Goal: Transaction & Acquisition: Obtain resource

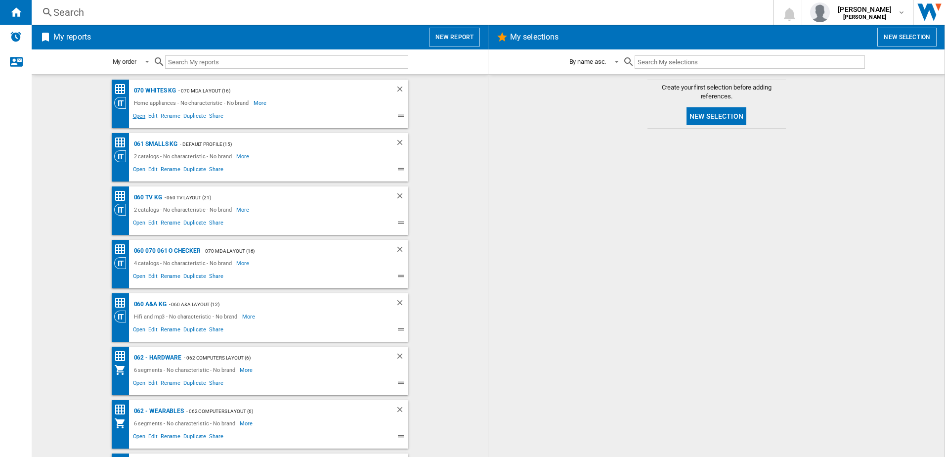
click at [139, 120] on span "Open" at bounding box center [139, 117] width 16 height 12
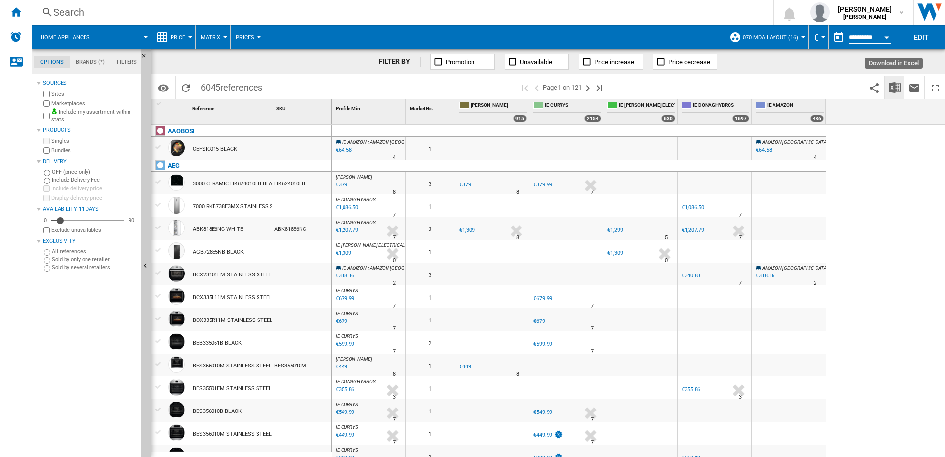
click at [897, 87] on img "Download in Excel" at bounding box center [895, 88] width 12 height 12
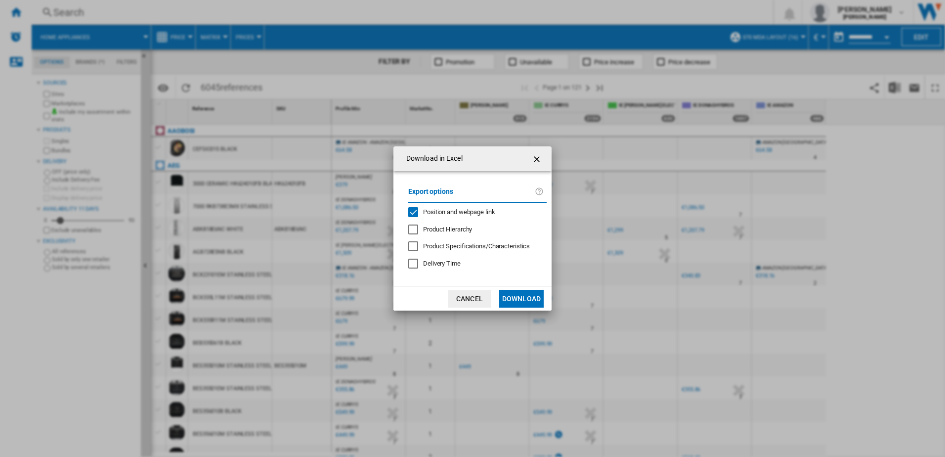
click at [540, 295] on button "Download" at bounding box center [521, 299] width 44 height 18
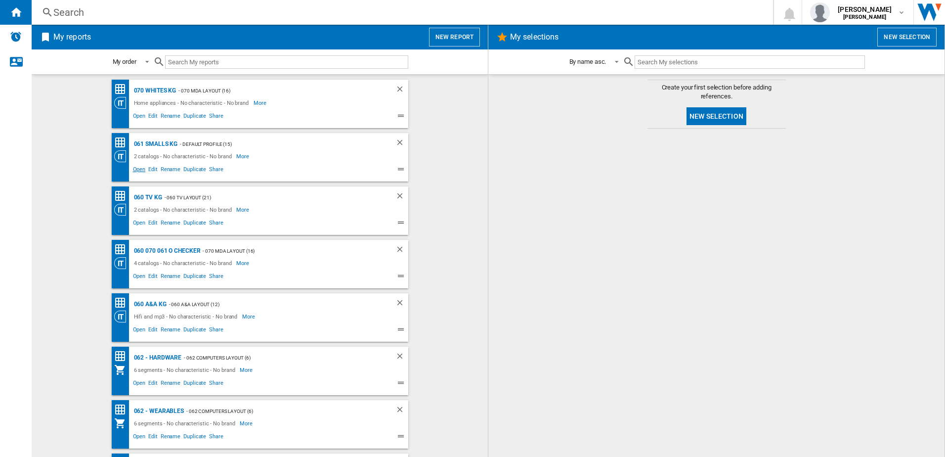
click at [138, 170] on span "Open" at bounding box center [139, 171] width 16 height 12
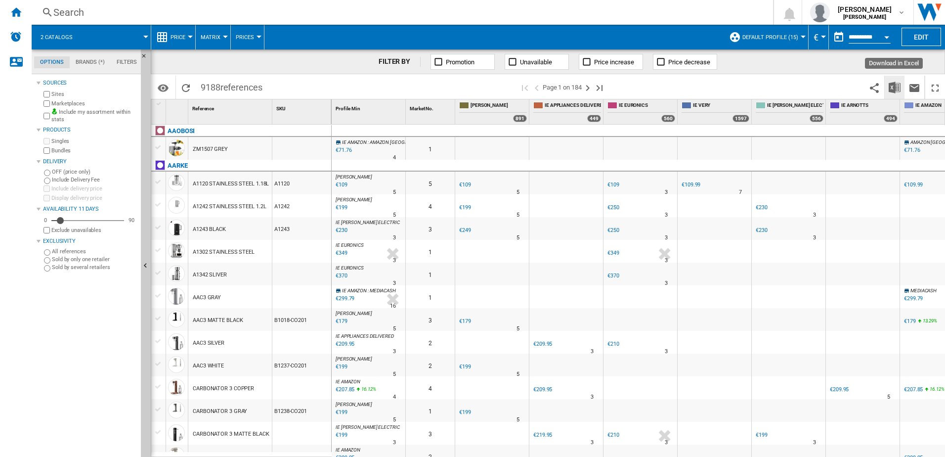
click at [891, 87] on img "Download in Excel" at bounding box center [895, 88] width 12 height 12
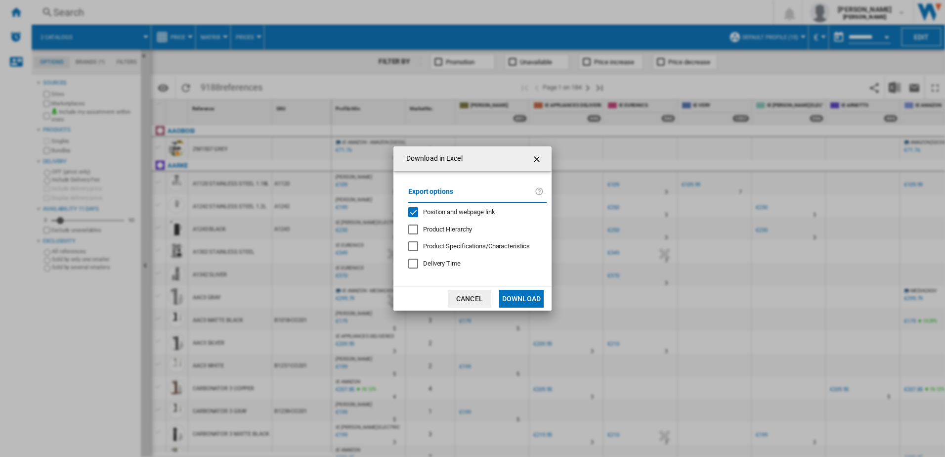
click at [510, 304] on button "Download" at bounding box center [521, 299] width 44 height 18
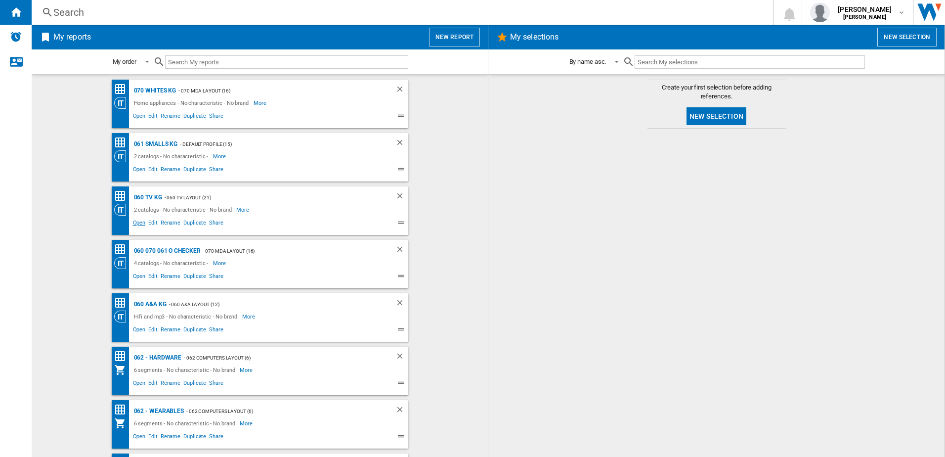
click at [138, 222] on span "Open" at bounding box center [139, 224] width 16 height 12
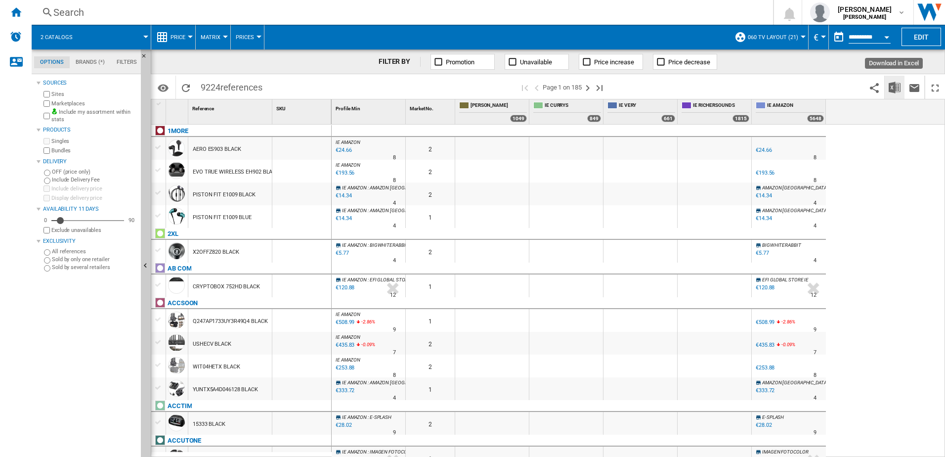
click at [891, 85] on img "Download in Excel" at bounding box center [895, 88] width 12 height 12
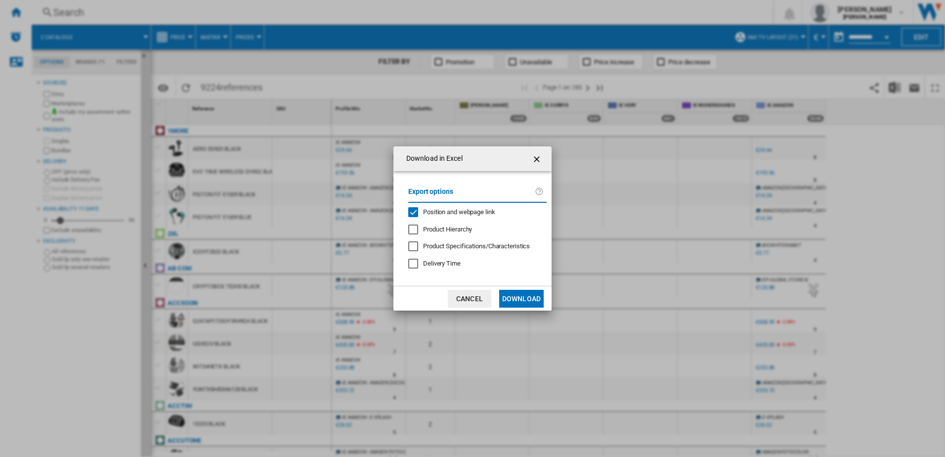
click at [531, 298] on button "Download" at bounding box center [521, 299] width 44 height 18
